Goal: Task Accomplishment & Management: Manage account settings

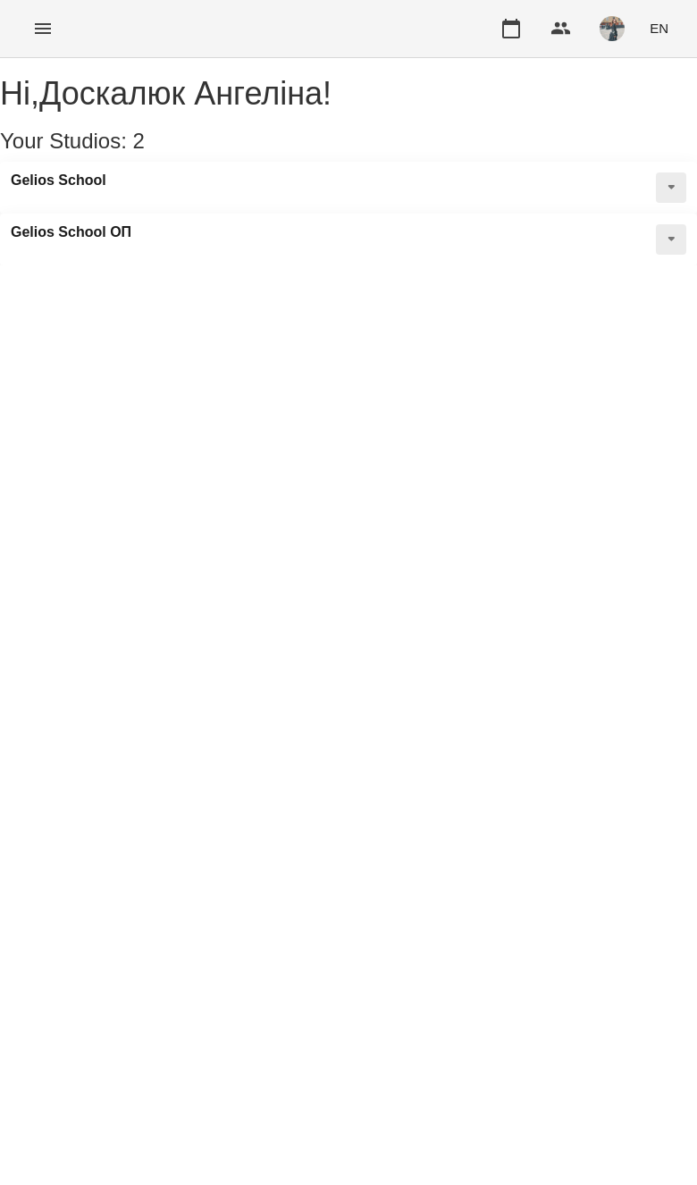
click at [52, 10] on button "Menu" at bounding box center [42, 28] width 43 height 43
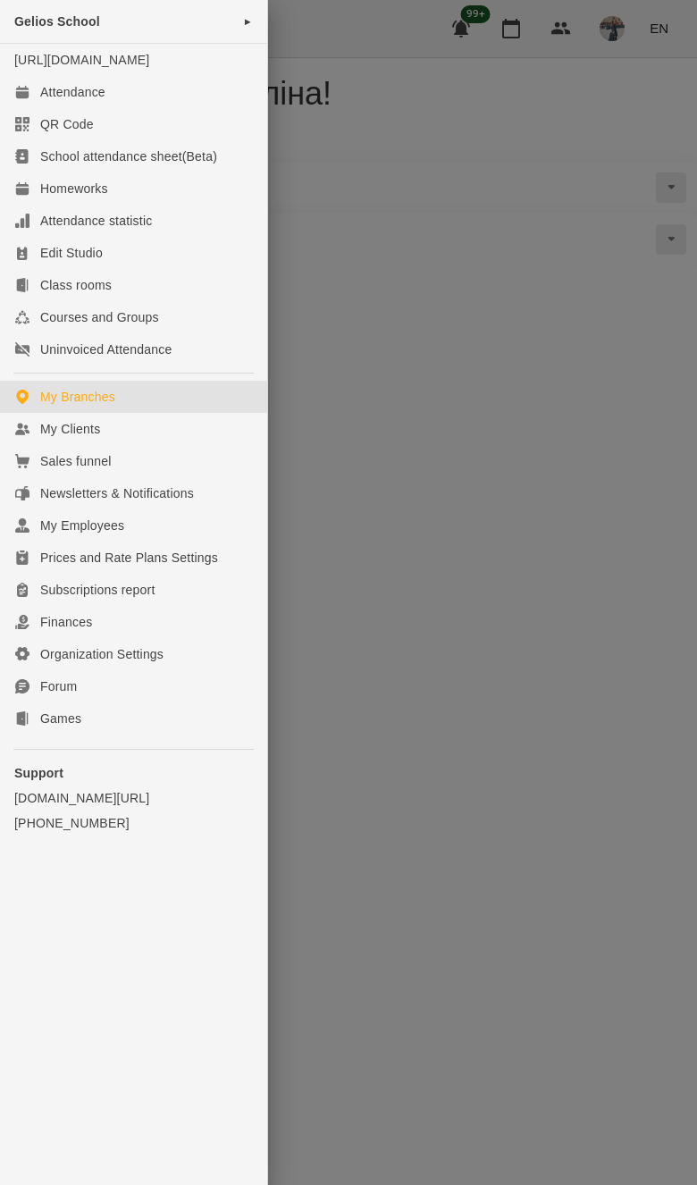
click at [151, 440] on link "My Clients" at bounding box center [133, 429] width 267 height 32
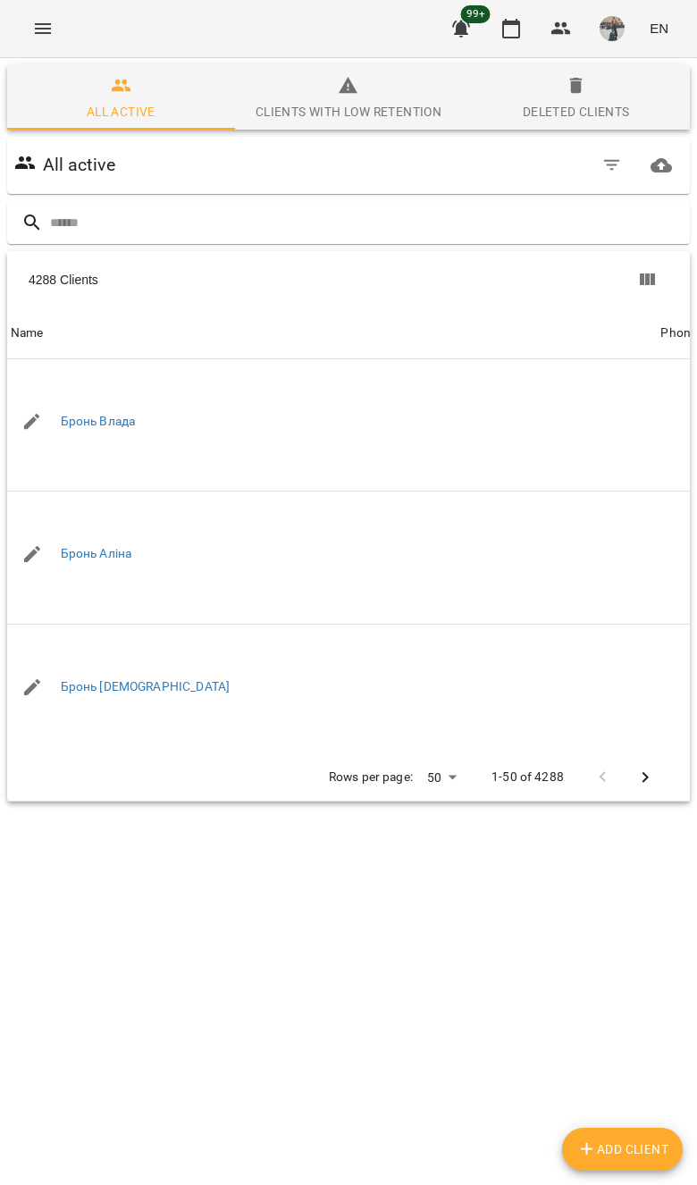
click at [543, 226] on input "text" at bounding box center [366, 222] width 633 height 29
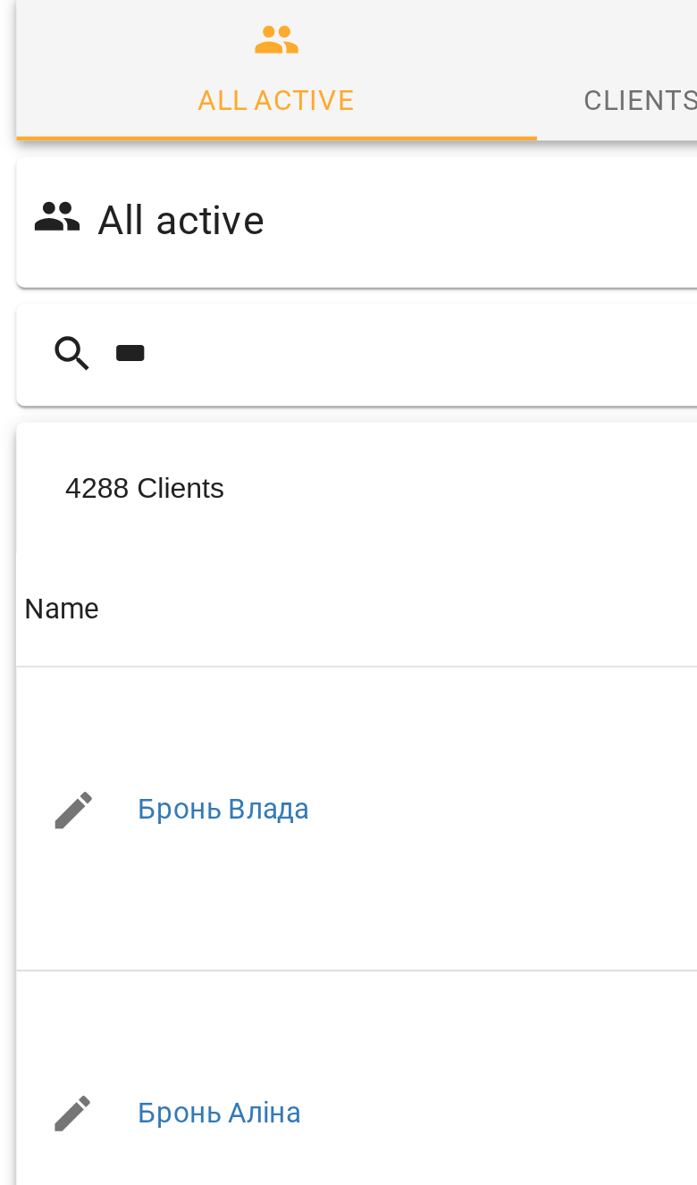
type input "****"
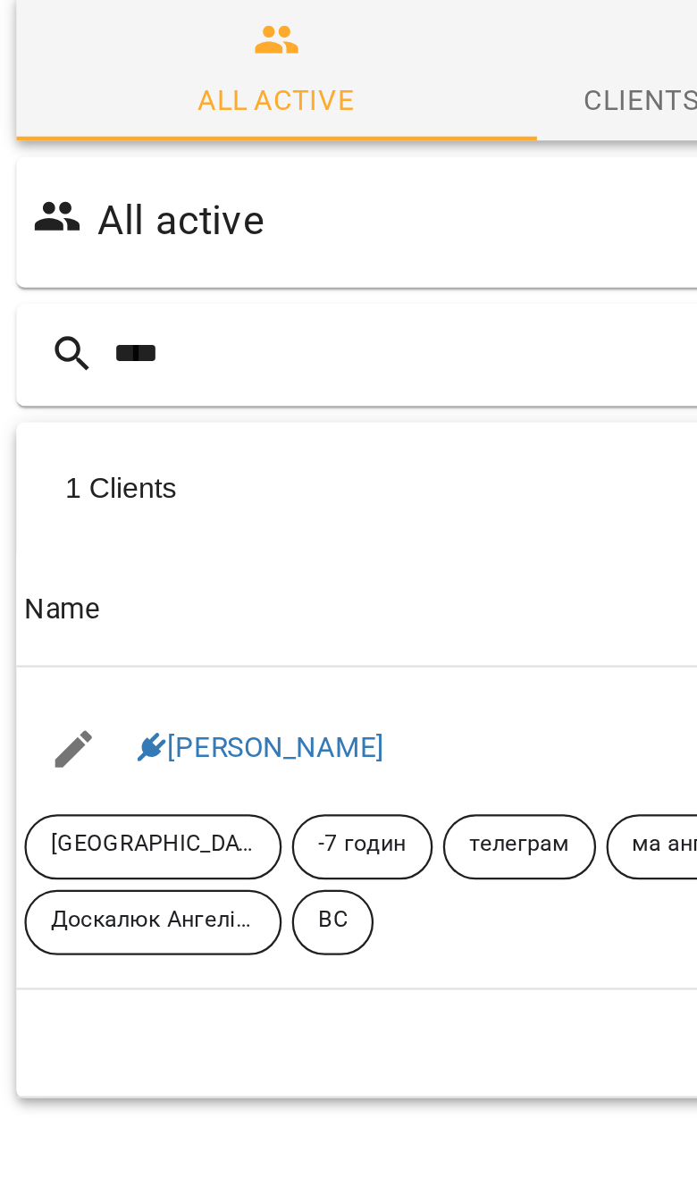
scroll to position [79, 0]
click at [135, 388] on link "[PERSON_NAME]" at bounding box center [115, 395] width 108 height 14
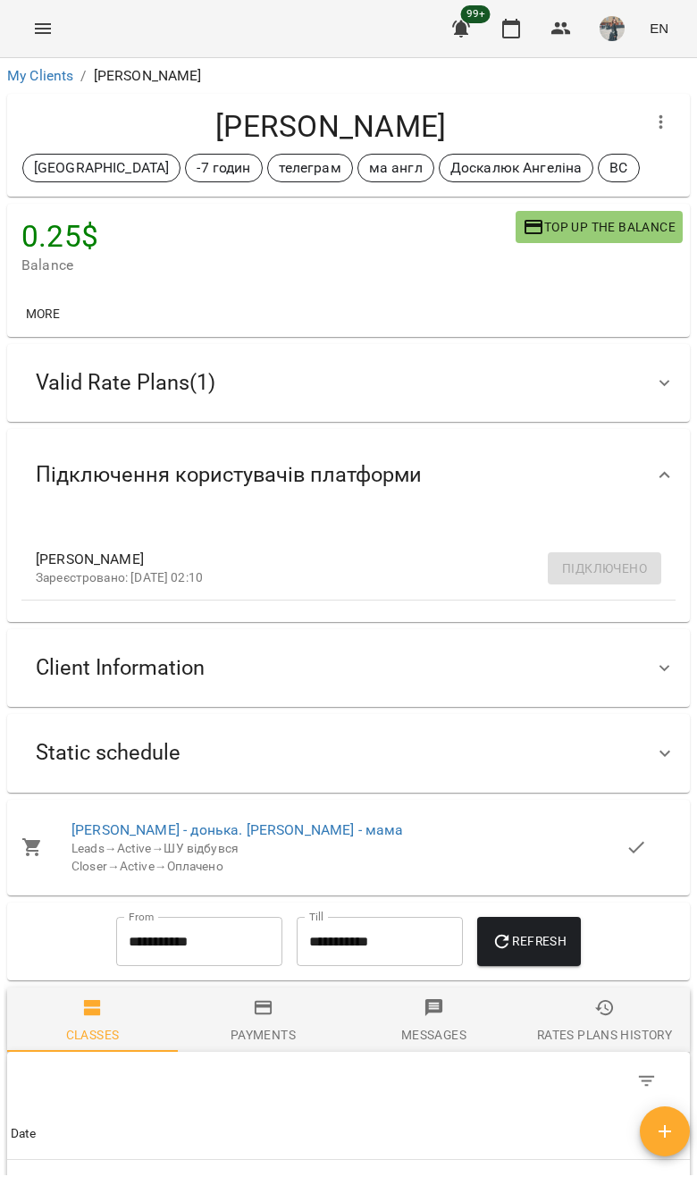
click at [452, 729] on div "Static schedule" at bounding box center [332, 753] width 622 height 56
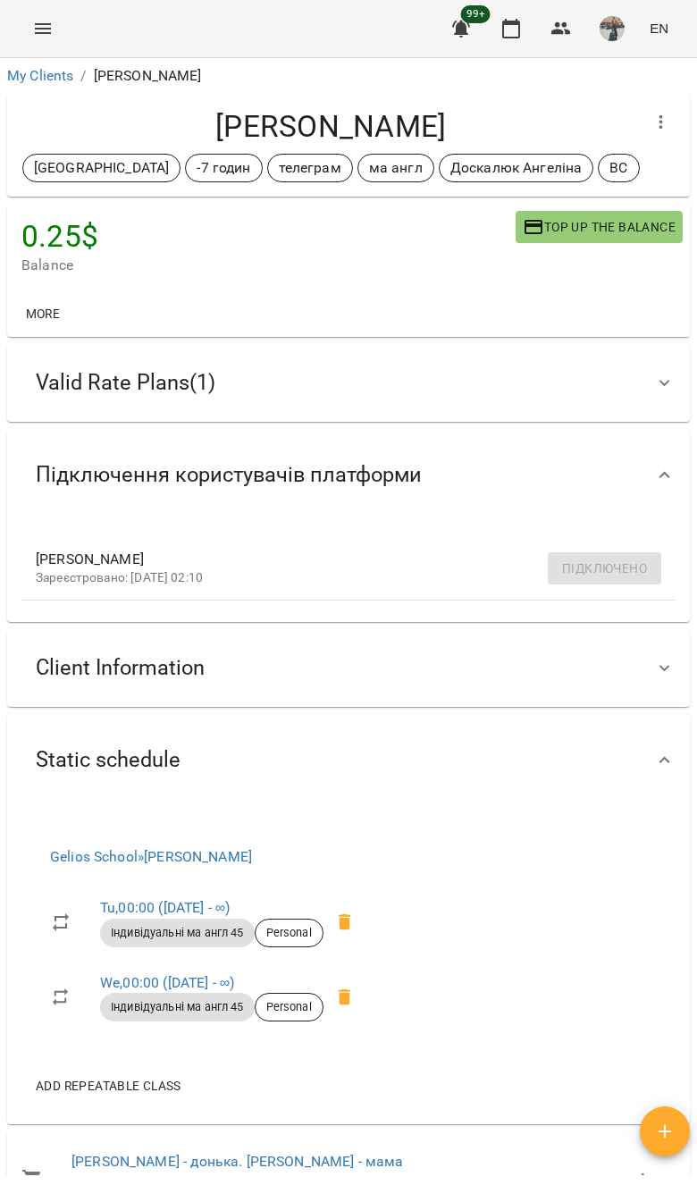
click at [348, 915] on icon at bounding box center [345, 922] width 13 height 16
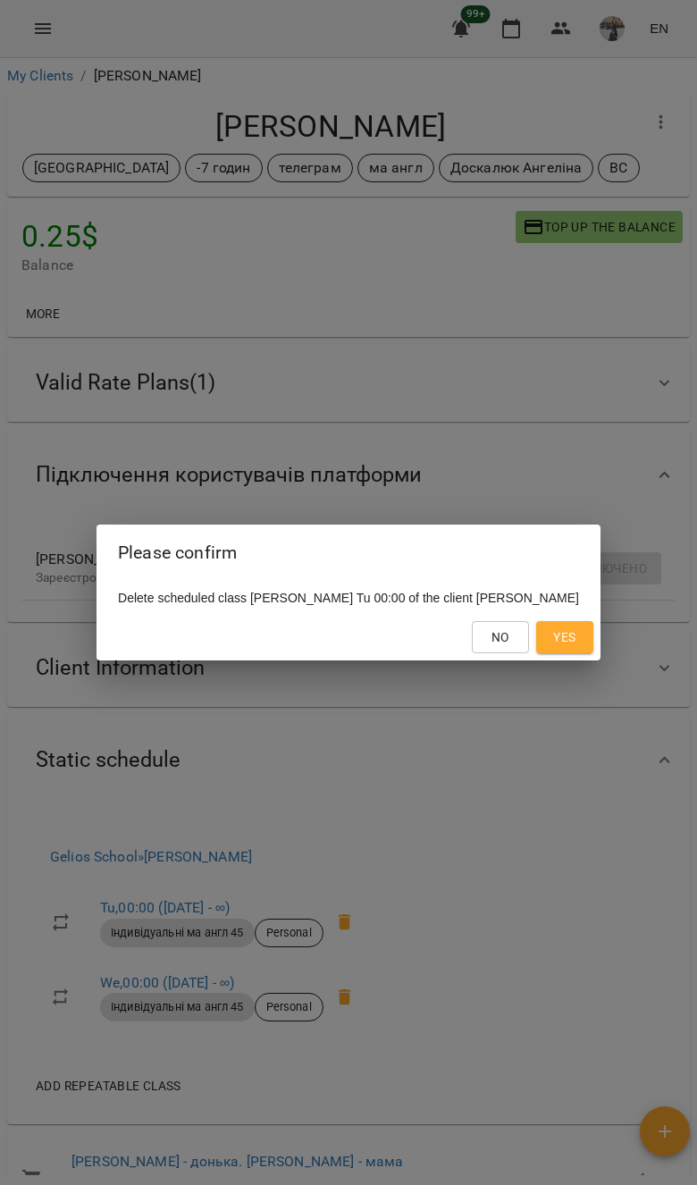
click at [575, 640] on span "Yes" at bounding box center [564, 636] width 22 height 21
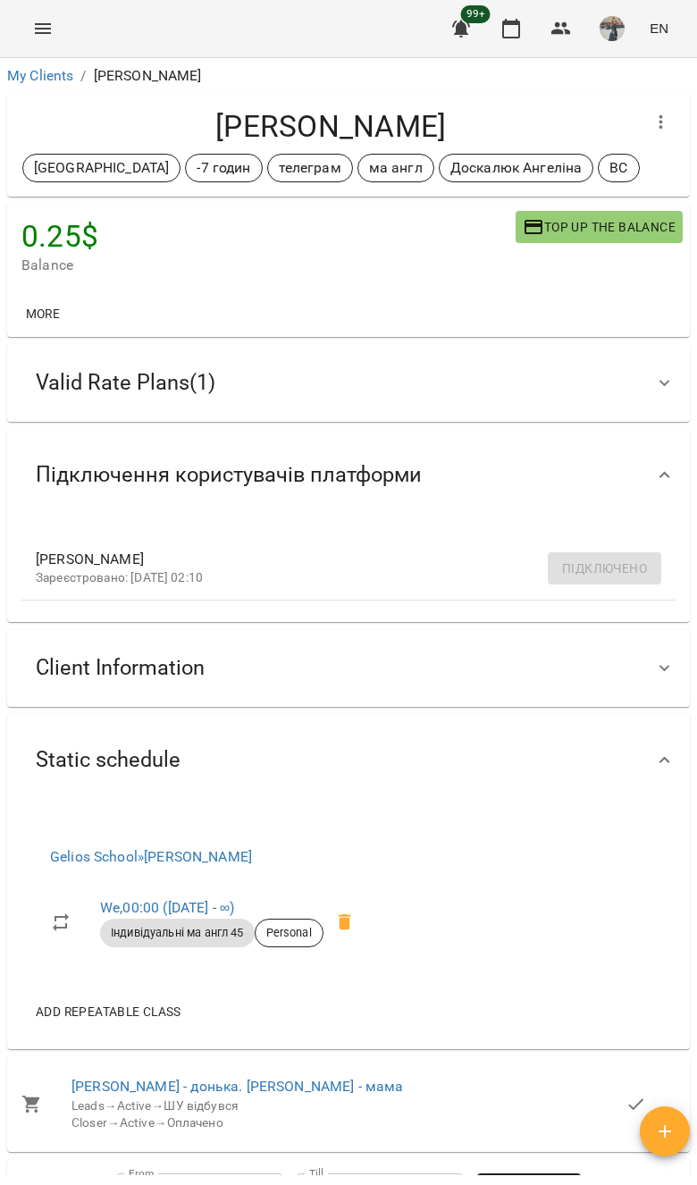
click at [353, 996] on div "Add repeatable class" at bounding box center [207, 1011] width 373 height 46
click at [334, 923] on span at bounding box center [344, 922] width 43 height 43
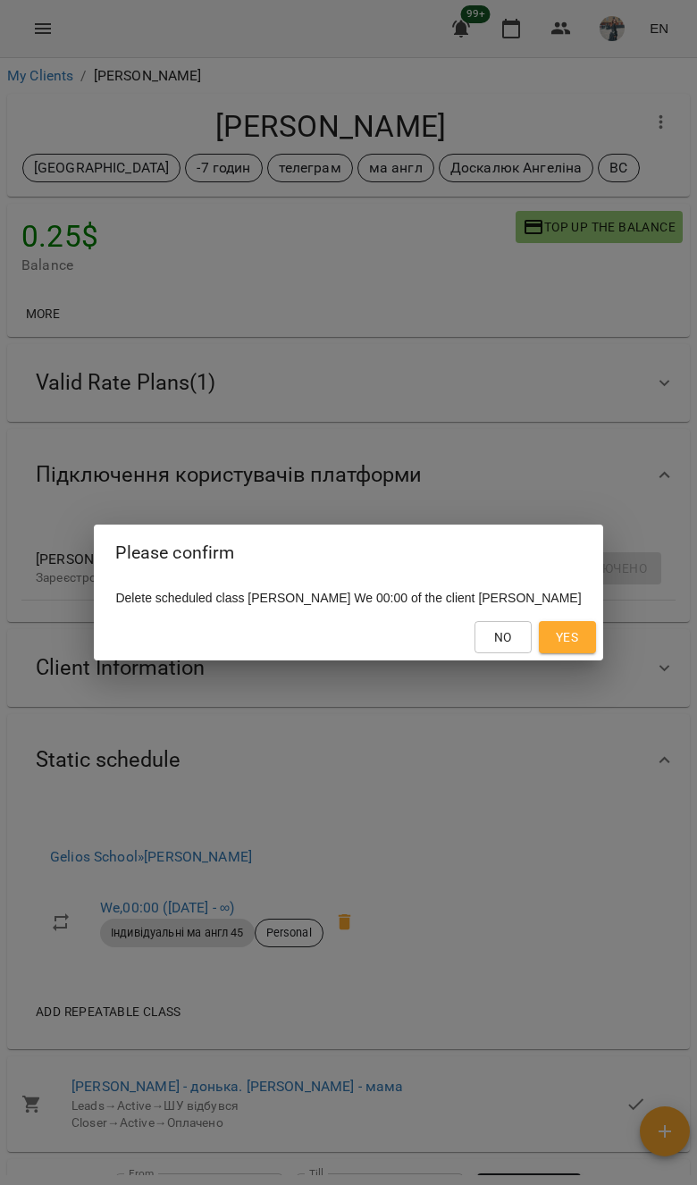
click at [574, 647] on span "Yes" at bounding box center [567, 636] width 22 height 21
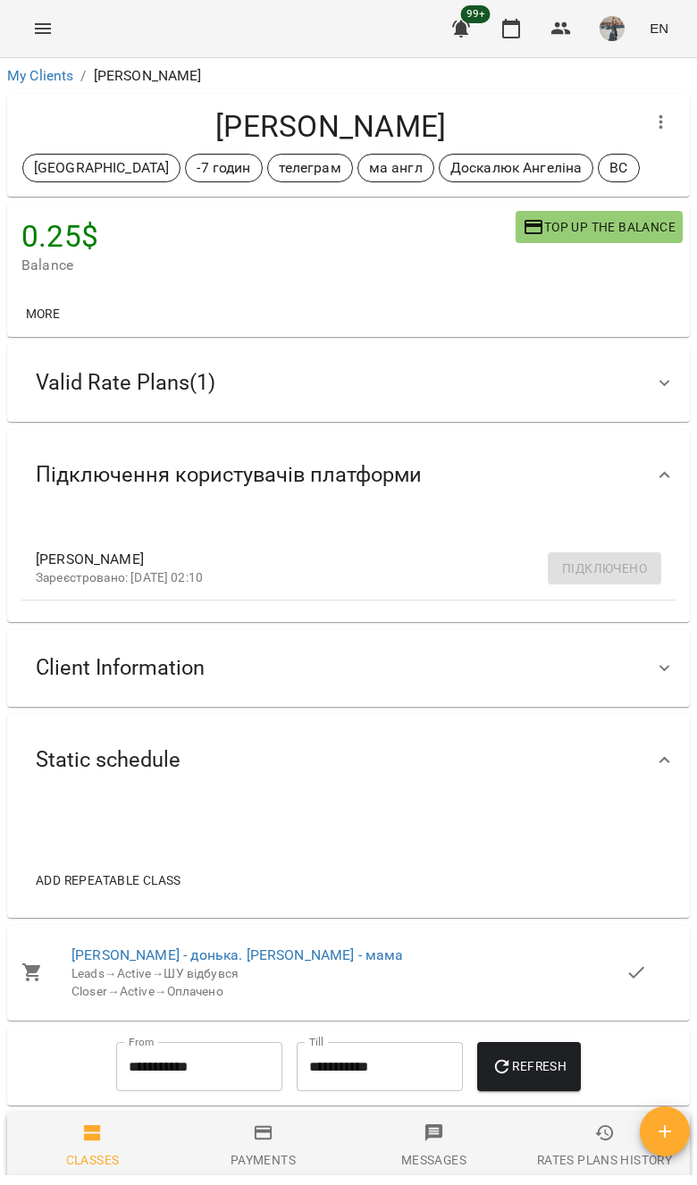
click at [61, 81] on link "My Clients" at bounding box center [40, 75] width 66 height 17
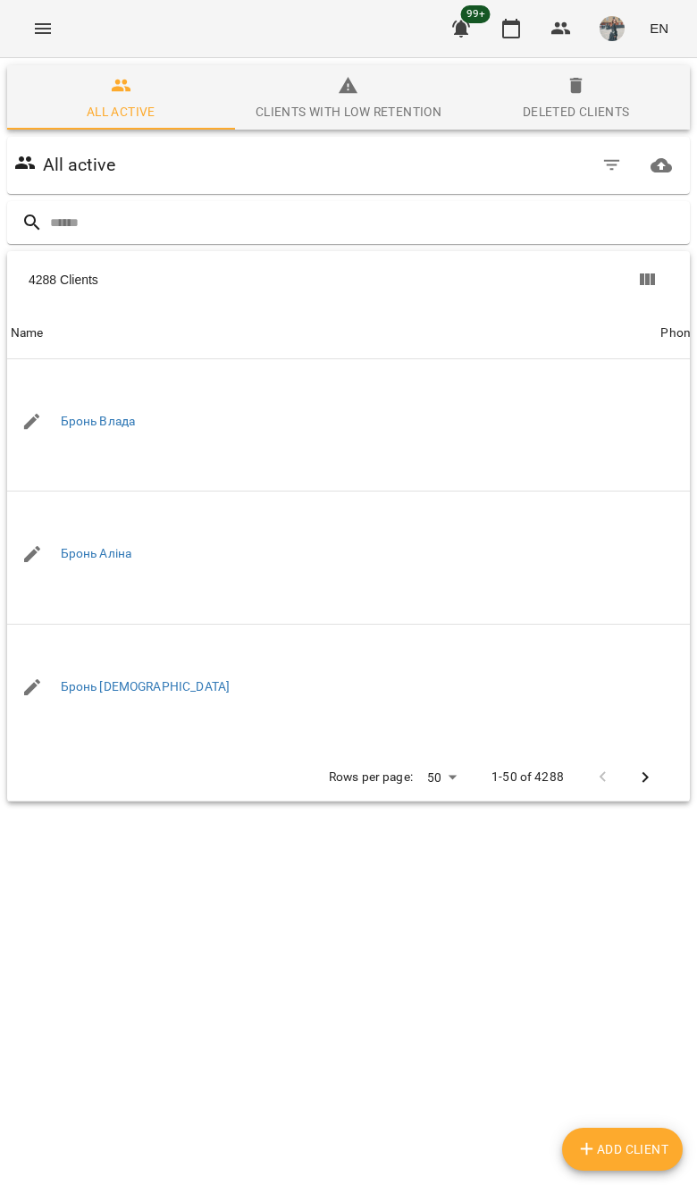
click at [509, 183] on div "All active" at bounding box center [348, 165] width 675 height 50
click at [552, 190] on div "All active" at bounding box center [348, 165] width 683 height 57
click at [585, 222] on input "text" at bounding box center [366, 222] width 633 height 29
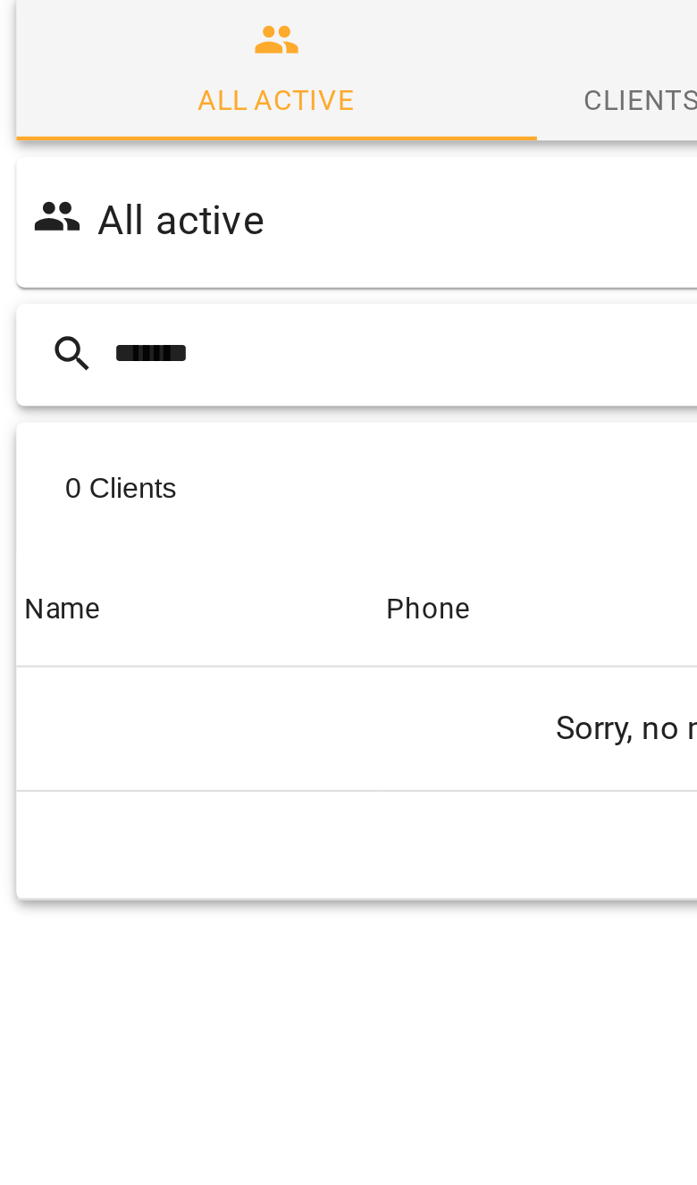
type input "*******"
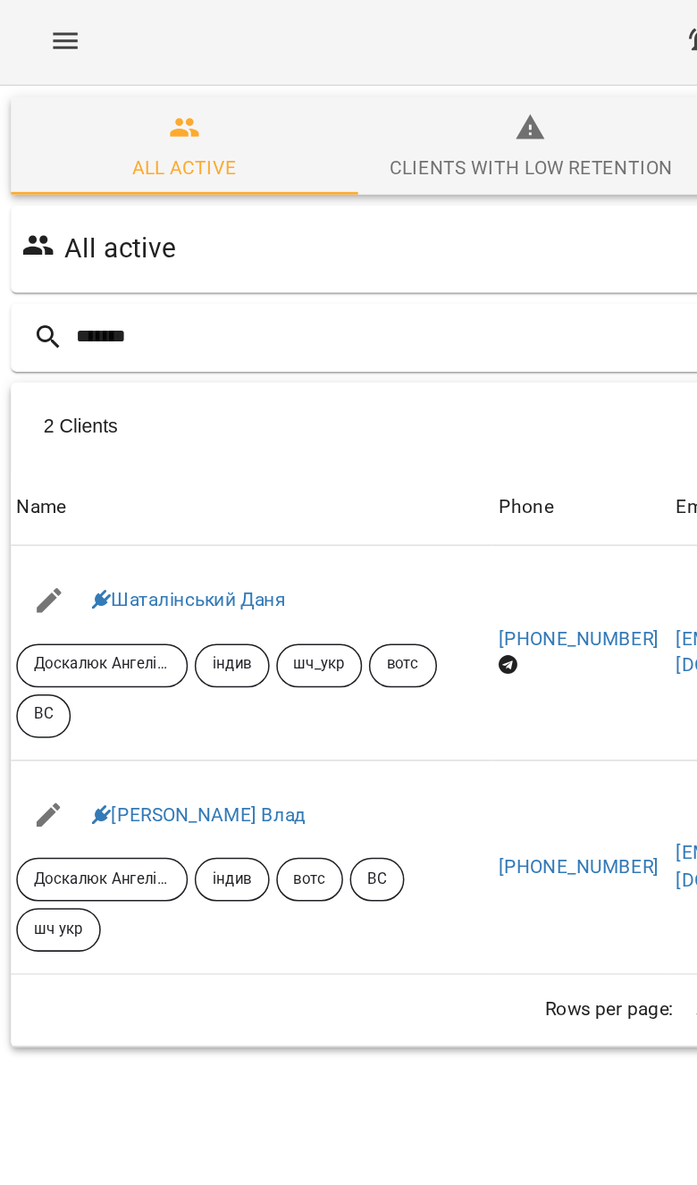
click at [150, 537] on link "[PERSON_NAME] Влад" at bounding box center [131, 536] width 140 height 14
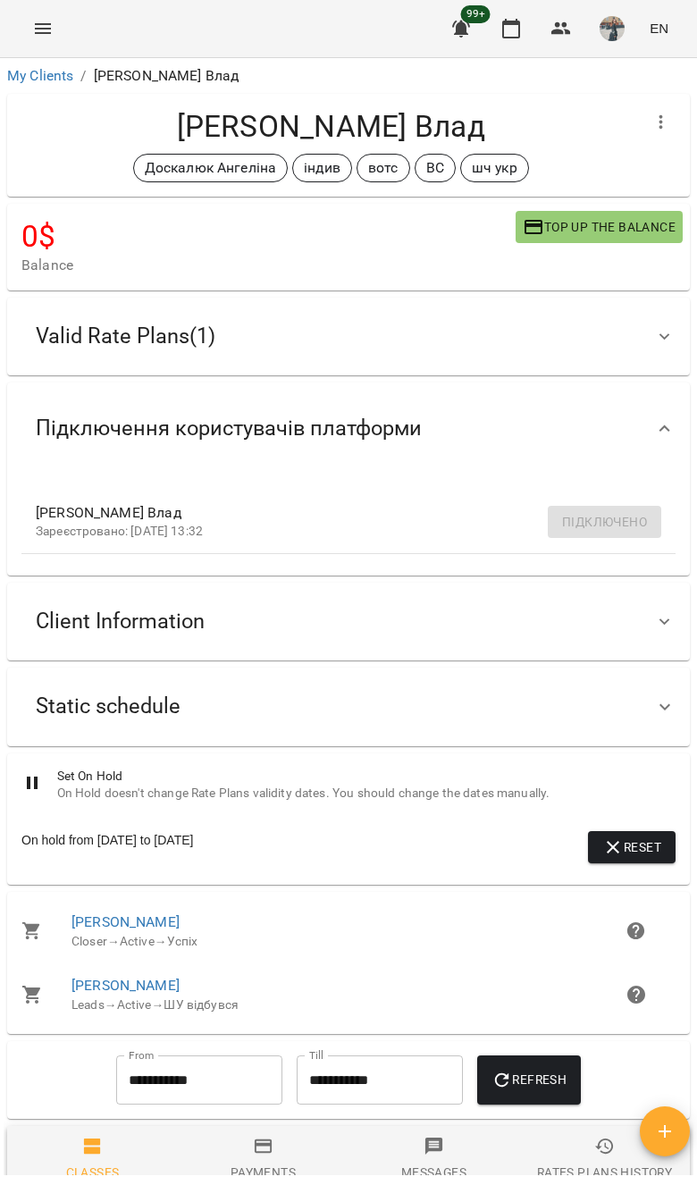
click at [682, 119] on button "button" at bounding box center [661, 122] width 43 height 43
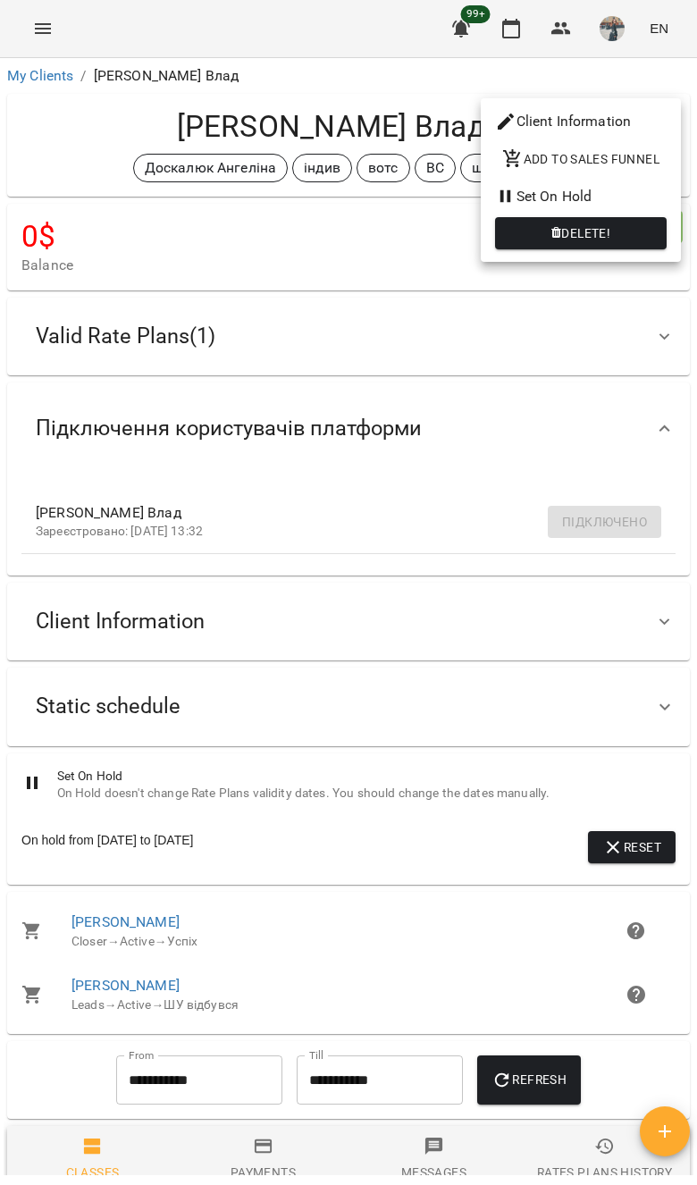
click at [655, 247] on button "Delete!" at bounding box center [581, 233] width 172 height 32
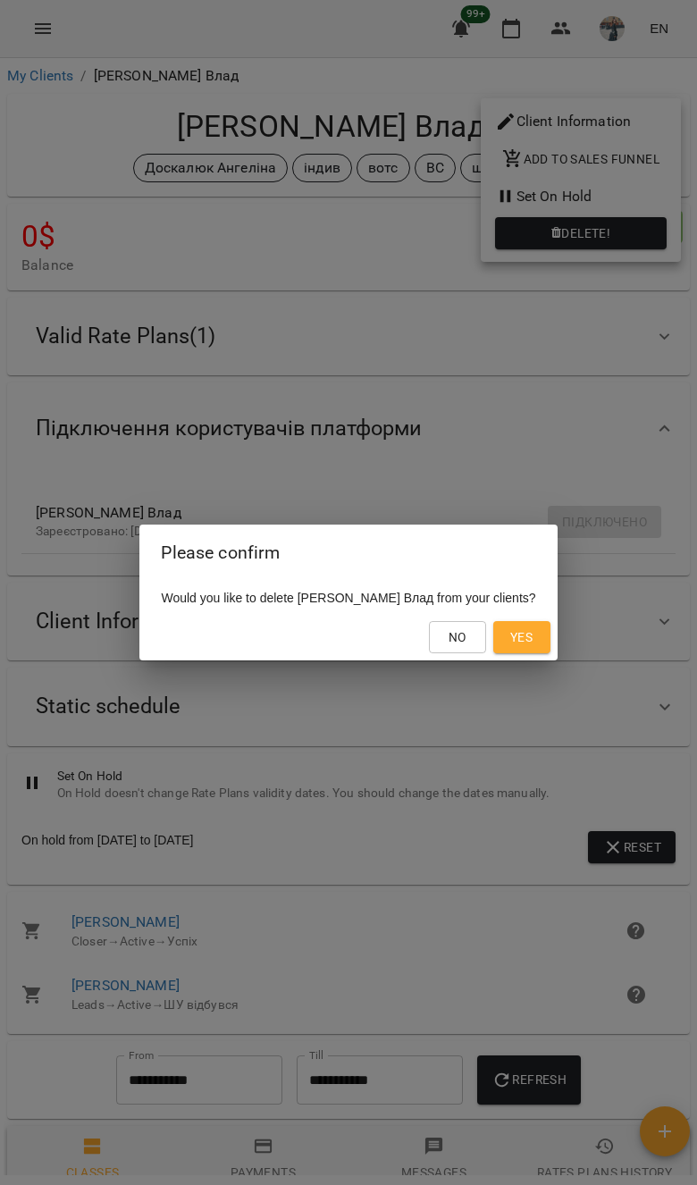
click at [532, 643] on span "Yes" at bounding box center [521, 636] width 22 height 21
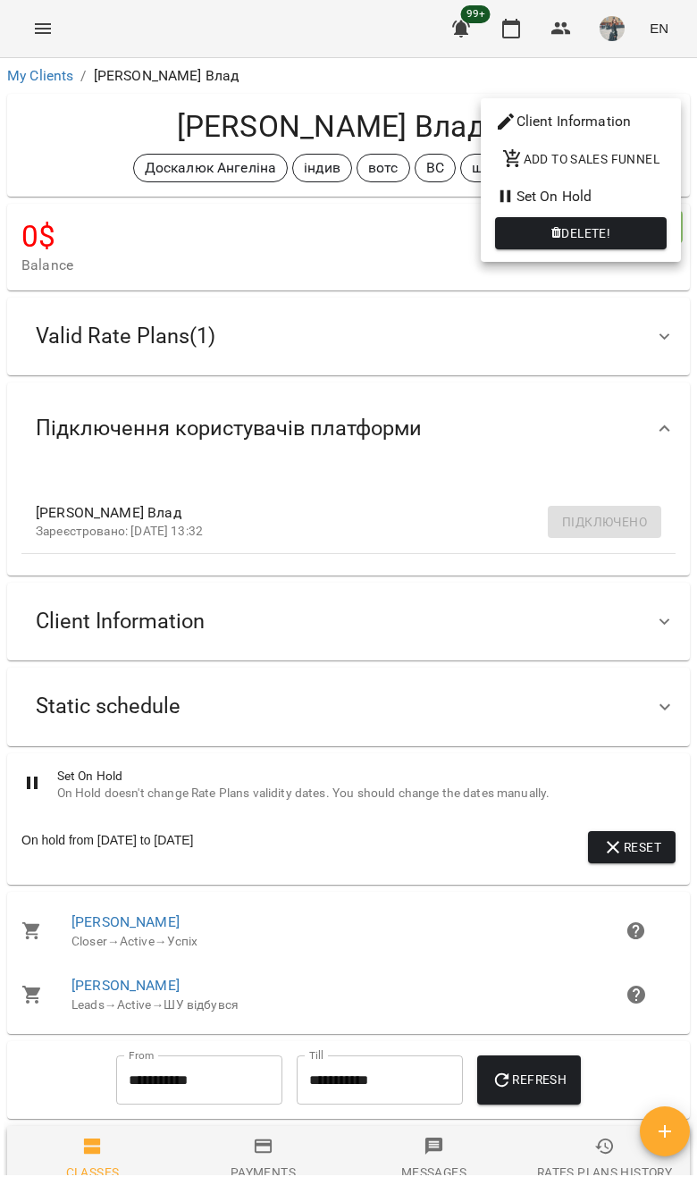
click at [555, 419] on div at bounding box center [348, 592] width 697 height 1185
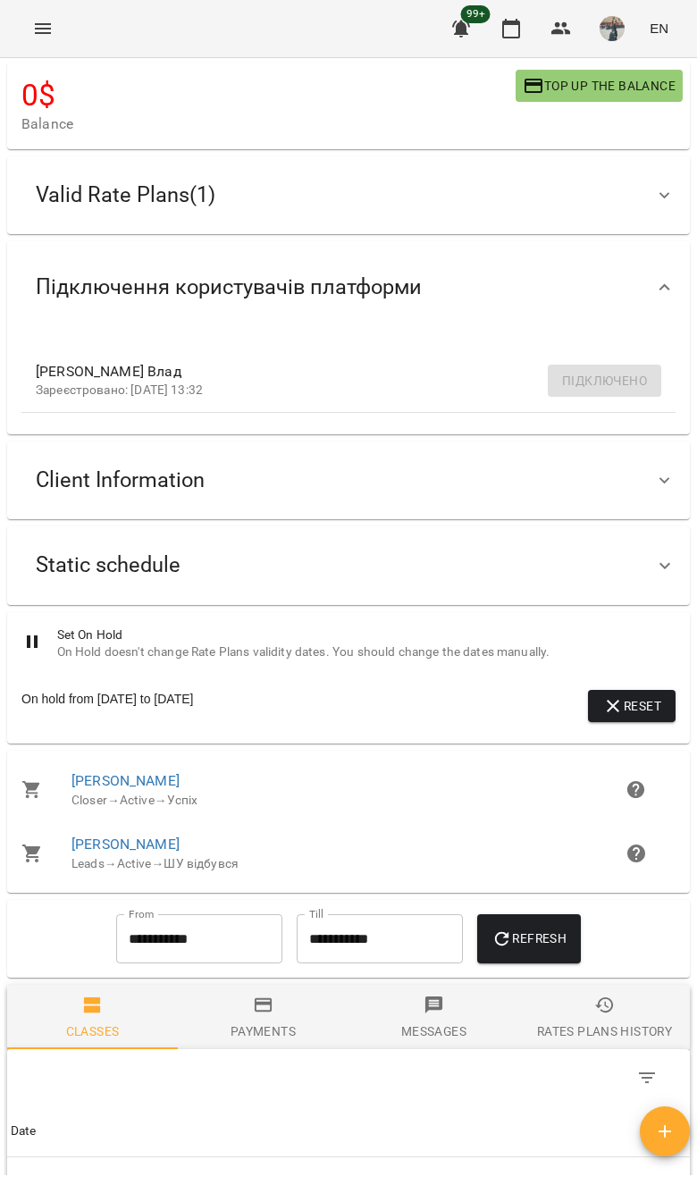
scroll to position [131, 0]
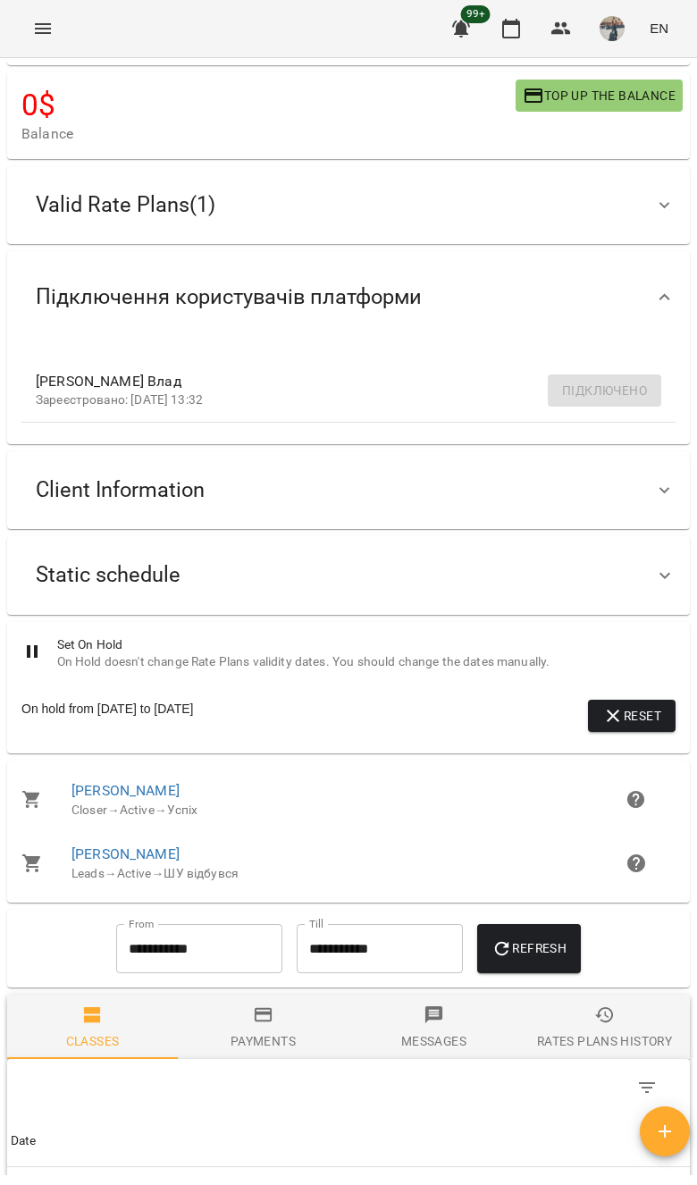
click at [451, 592] on div "Static schedule" at bounding box center [332, 575] width 622 height 56
